Goal: Task Accomplishment & Management: Use online tool/utility

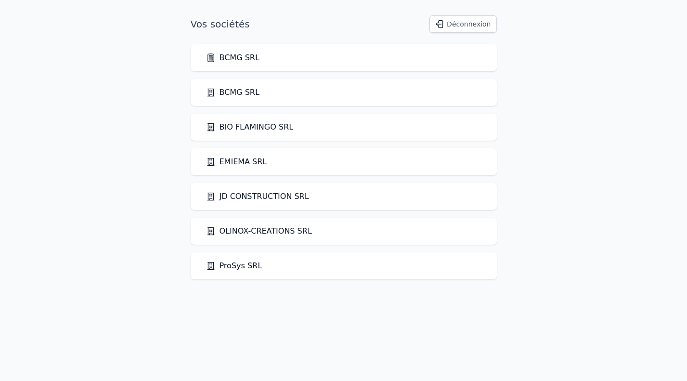
click at [222, 57] on link "BCMG SRL" at bounding box center [232, 58] width 53 height 12
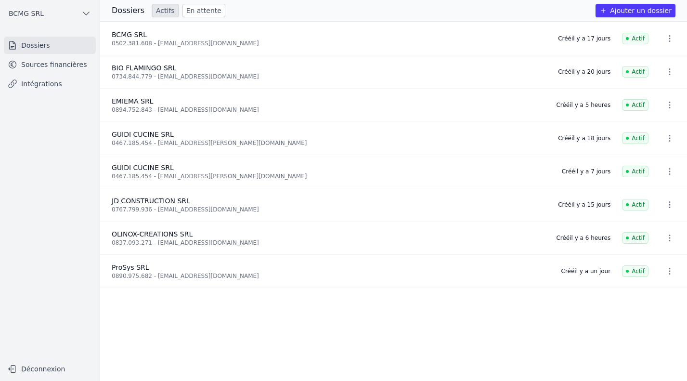
click at [24, 80] on link "Intégrations" at bounding box center [50, 83] width 92 height 17
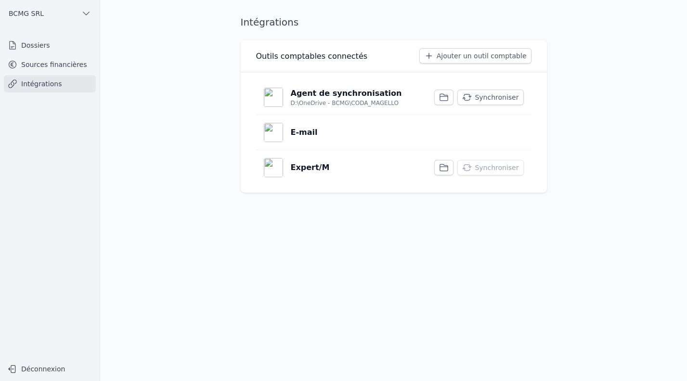
click at [492, 94] on button "Synchroniser" at bounding box center [491, 97] width 66 height 15
click at [450, 172] on button "button" at bounding box center [443, 167] width 19 height 15
click at [275, 162] on img at bounding box center [273, 167] width 19 height 19
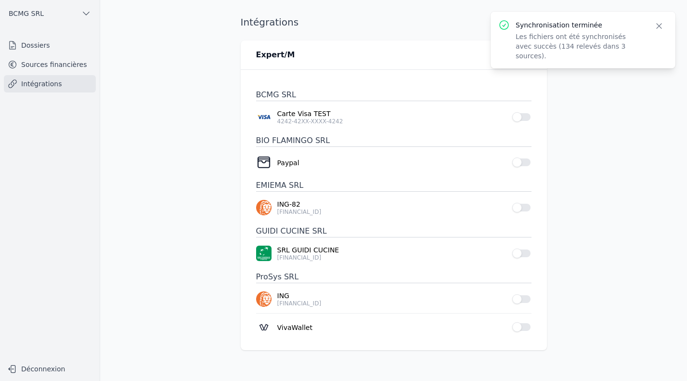
click at [26, 81] on link "Intégrations" at bounding box center [50, 83] width 92 height 17
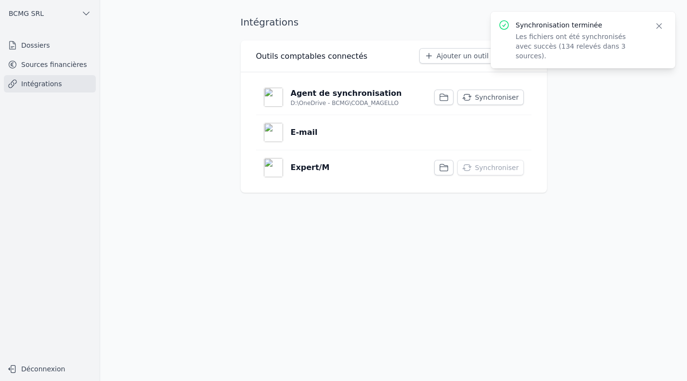
click at [658, 24] on icon "button" at bounding box center [660, 26] width 10 height 10
